Goal: Check status

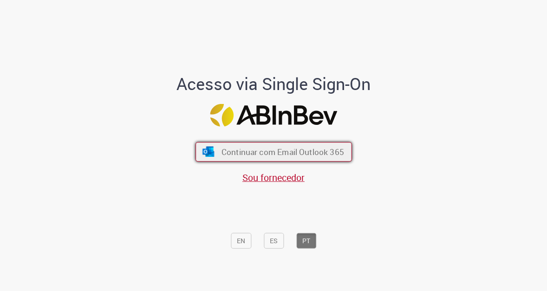
click at [279, 155] on span "Continuar com Email Outlook 365" at bounding box center [282, 152] width 123 height 11
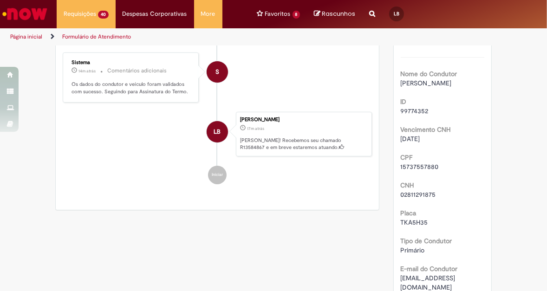
scroll to position [84, 0]
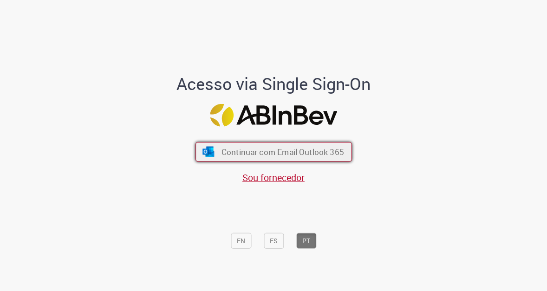
click at [300, 152] on span "Continuar com Email Outlook 365" at bounding box center [282, 152] width 123 height 11
